Goal: Complete application form

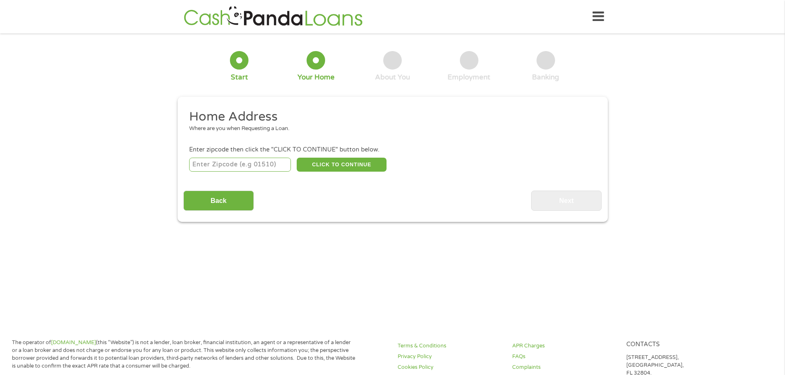
click at [236, 164] on input "number" at bounding box center [240, 165] width 102 height 14
type input "95757"
select select "[US_STATE]"
click at [322, 164] on button "CLICK TO CONTINUE" at bounding box center [342, 165] width 90 height 14
type input "95757"
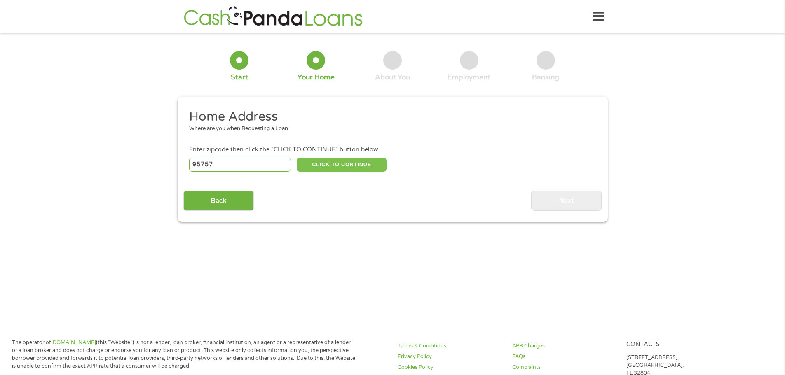
type input "[GEOGRAPHIC_DATA]"
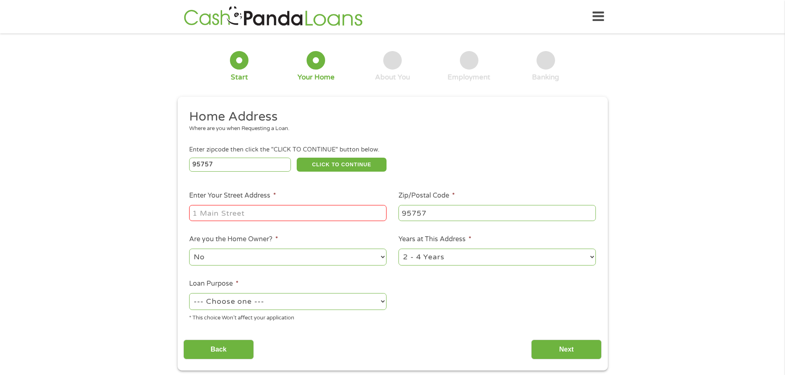
click at [220, 214] on input "Enter Your Street Address *" at bounding box center [287, 213] width 197 height 16
type input "[STREET_ADDRESS]"
click at [357, 304] on select "--- Choose one --- Pay Bills Debt Consolidation Home Improvement Major Purchase…" at bounding box center [287, 301] width 197 height 17
select select "shorttermcash"
click at [189, 293] on select "--- Choose one --- Pay Bills Debt Consolidation Home Improvement Major Purchase…" at bounding box center [287, 301] width 197 height 17
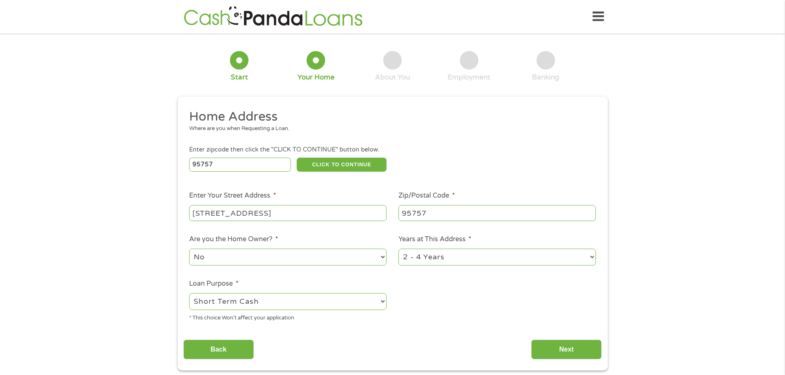
click at [395, 293] on ul "Home Address Where are you when Requesting a Loan. Enter zipcode then click the…" at bounding box center [392, 219] width 418 height 220
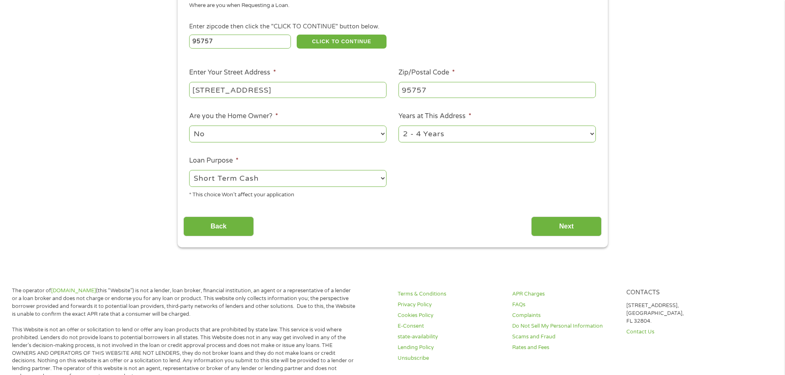
scroll to position [124, 0]
click at [552, 225] on input "Next" at bounding box center [566, 226] width 70 height 20
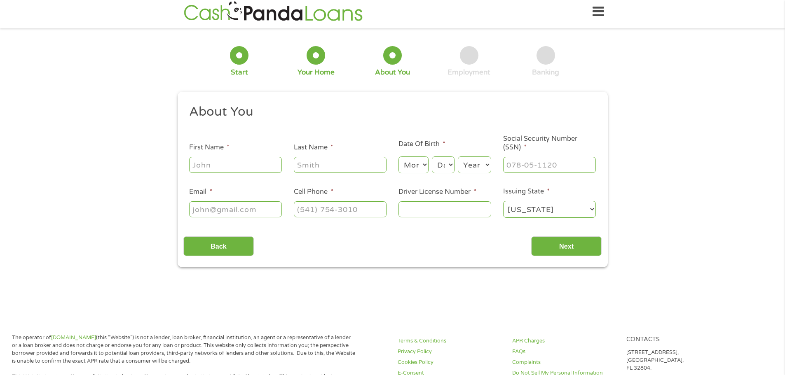
scroll to position [0, 0]
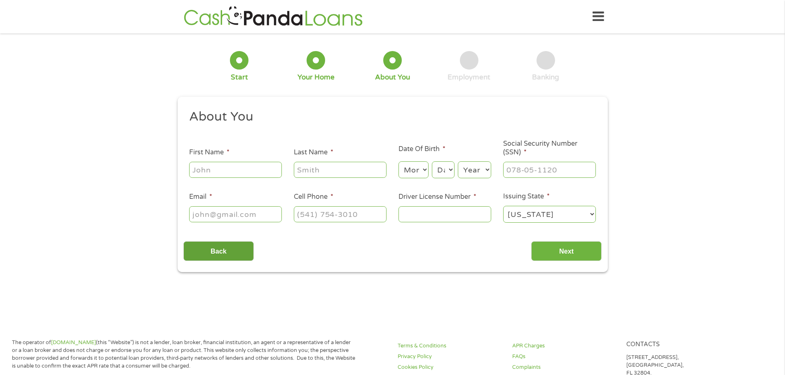
click at [221, 246] on input "Back" at bounding box center [218, 251] width 70 height 20
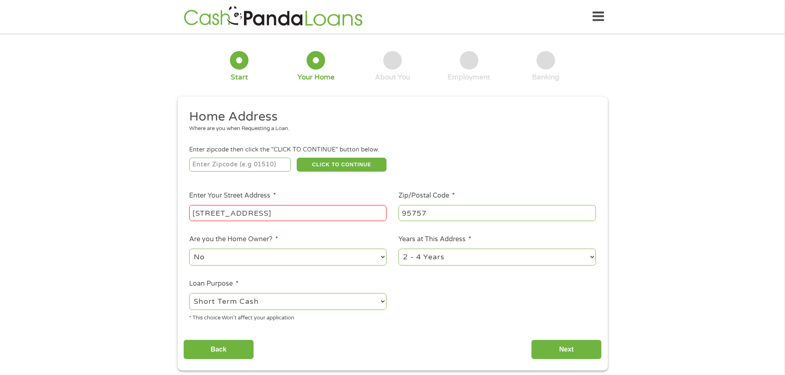
scroll to position [3, 3]
click at [540, 252] on select "1 Year or less 1 - 2 Years 2 - 4 Years Over 4 Years" at bounding box center [496, 257] width 197 height 17
select select "60months"
click at [398, 249] on select "1 Year or less 1 - 2 Years 2 - 4 Years Over 4 Years" at bounding box center [496, 257] width 197 height 17
click at [557, 345] on input "Next" at bounding box center [566, 350] width 70 height 20
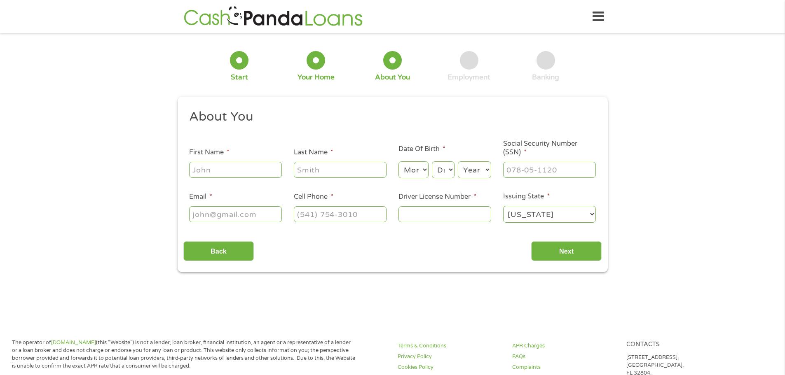
click at [247, 168] on input "First Name *" at bounding box center [235, 170] width 93 height 16
type input "[PERSON_NAME]"
type input "[EMAIL_ADDRESS][DOMAIN_NAME]"
type input "[PHONE_NUMBER]"
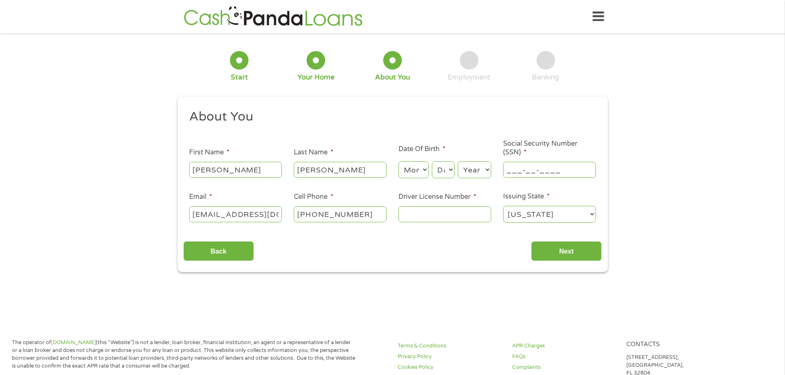
click at [511, 172] on input "___-__-____" at bounding box center [549, 170] width 93 height 16
type input "547-29-3570"
click at [444, 216] on input "Driver License Number *" at bounding box center [444, 214] width 93 height 16
type input "a6401419"
click at [420, 167] on select "Month 1 2 3 4 5 6 7 8 9 10 11 12" at bounding box center [413, 169] width 30 height 17
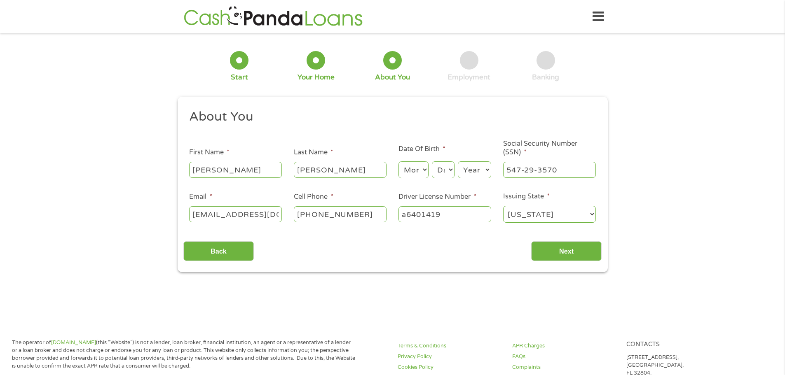
select select "7"
click at [398, 161] on select "Month 1 2 3 4 5 6 7 8 9 10 11 12" at bounding box center [413, 169] width 30 height 17
click at [450, 172] on select "Day 1 2 3 4 5 6 7 8 9 10 11 12 13 14 15 16 17 18 19 20 21 22 23 24 25 26 27 28 …" at bounding box center [443, 169] width 22 height 17
select select "23"
click at [432, 161] on select "Day 1 2 3 4 5 6 7 8 9 10 11 12 13 14 15 16 17 18 19 20 21 22 23 24 25 26 27 28 …" at bounding box center [443, 169] width 22 height 17
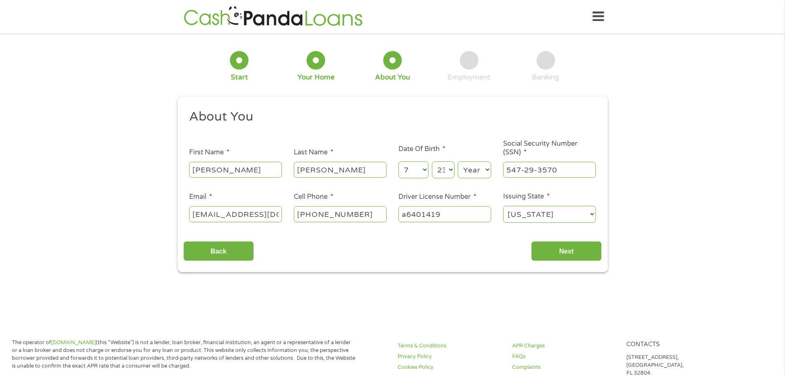
click at [468, 171] on select "Year [DATE] 2006 2005 2004 2003 2002 2001 2000 1999 1998 1997 1996 1995 1994 19…" at bounding box center [474, 169] width 33 height 17
select select "1973"
click at [458, 161] on select "Year [DATE] 2006 2005 2004 2003 2002 2001 2000 1999 1998 1997 1996 1995 1994 19…" at bounding box center [474, 169] width 33 height 17
click at [657, 133] on div "1 Start 2 Your Home 3 About You 4 Employment 5 Banking 6 This field is hidden w…" at bounding box center [392, 155] width 785 height 233
click at [553, 251] on input "Next" at bounding box center [566, 251] width 70 height 20
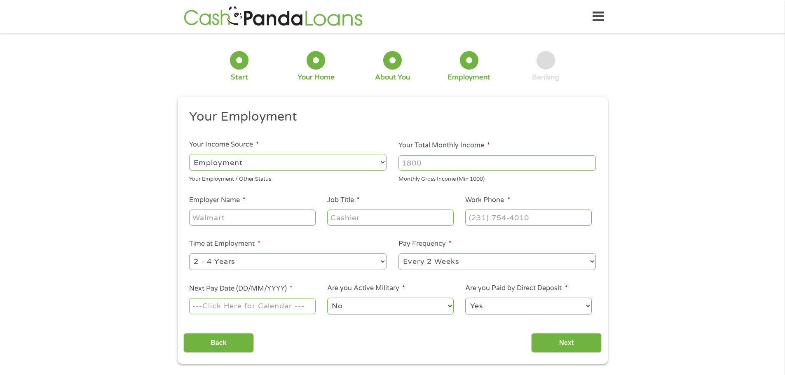
click at [467, 160] on input "Your Total Monthly Income *" at bounding box center [496, 163] width 197 height 16
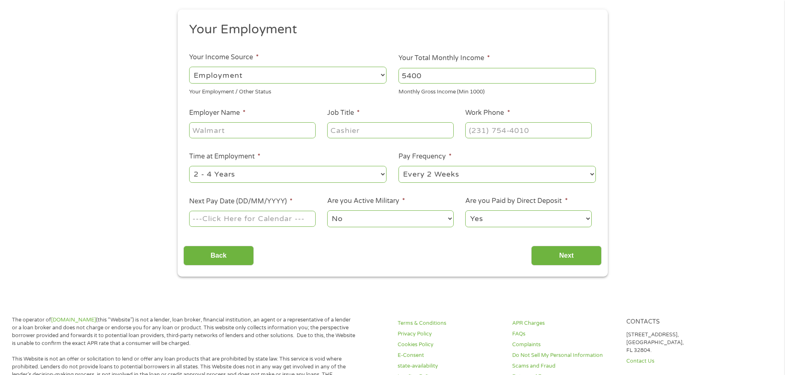
scroll to position [0, 0]
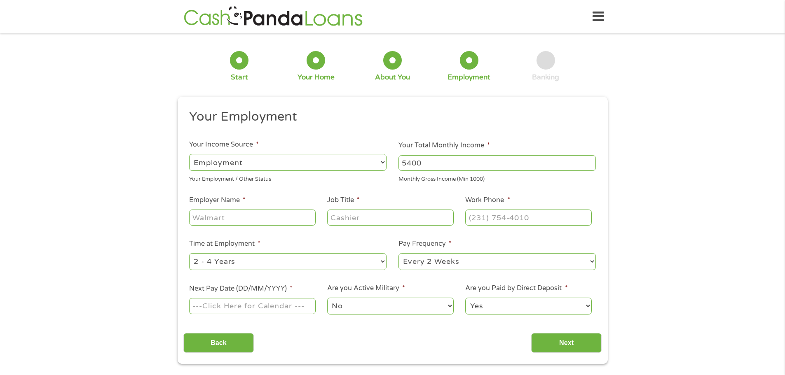
type input "5400"
